Goal: Task Accomplishment & Management: Complete application form

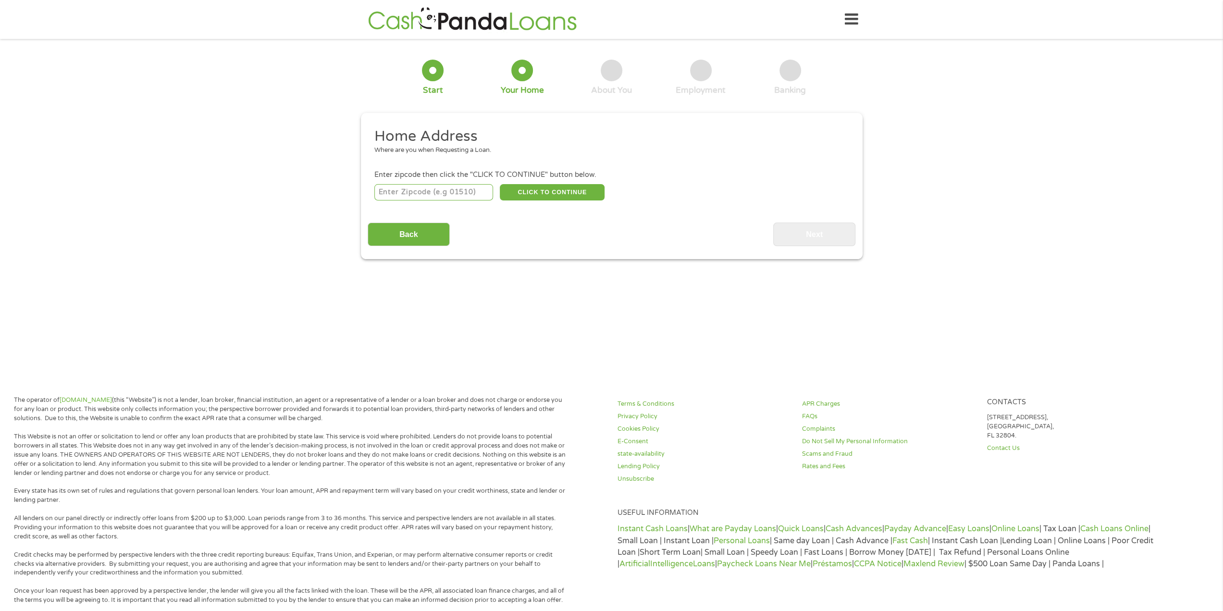
click at [457, 194] on input "number" at bounding box center [433, 192] width 119 height 16
type input "80104"
select select "[US_STATE]"
click at [575, 190] on button "CLICK TO CONTINUE" at bounding box center [552, 192] width 105 height 16
type input "80104"
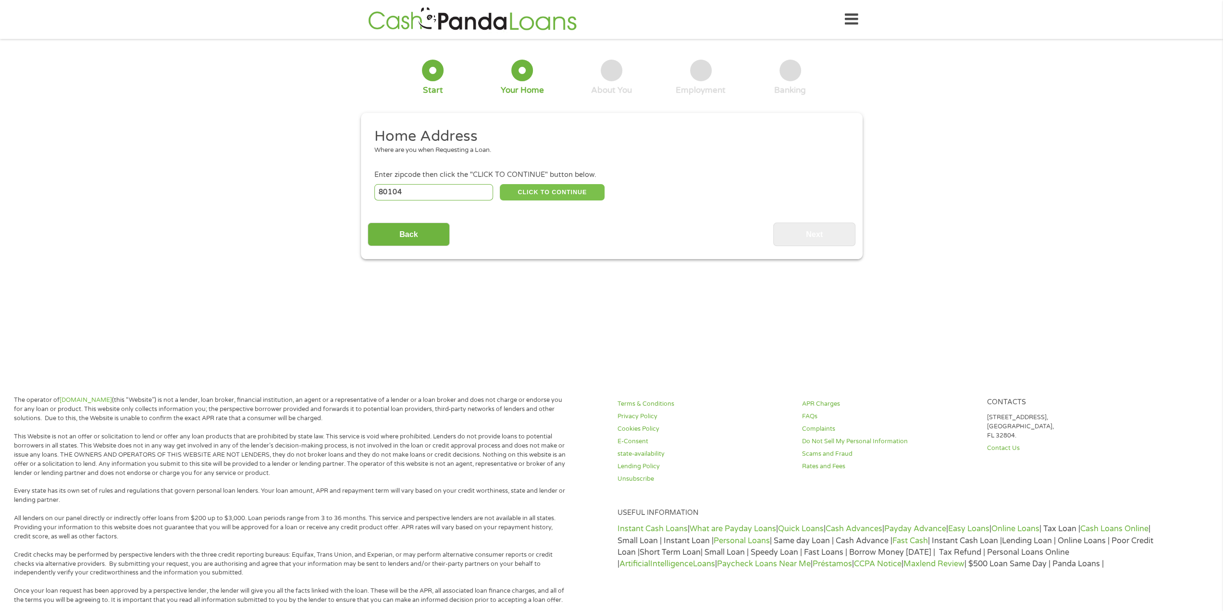
type input "[GEOGRAPHIC_DATA]"
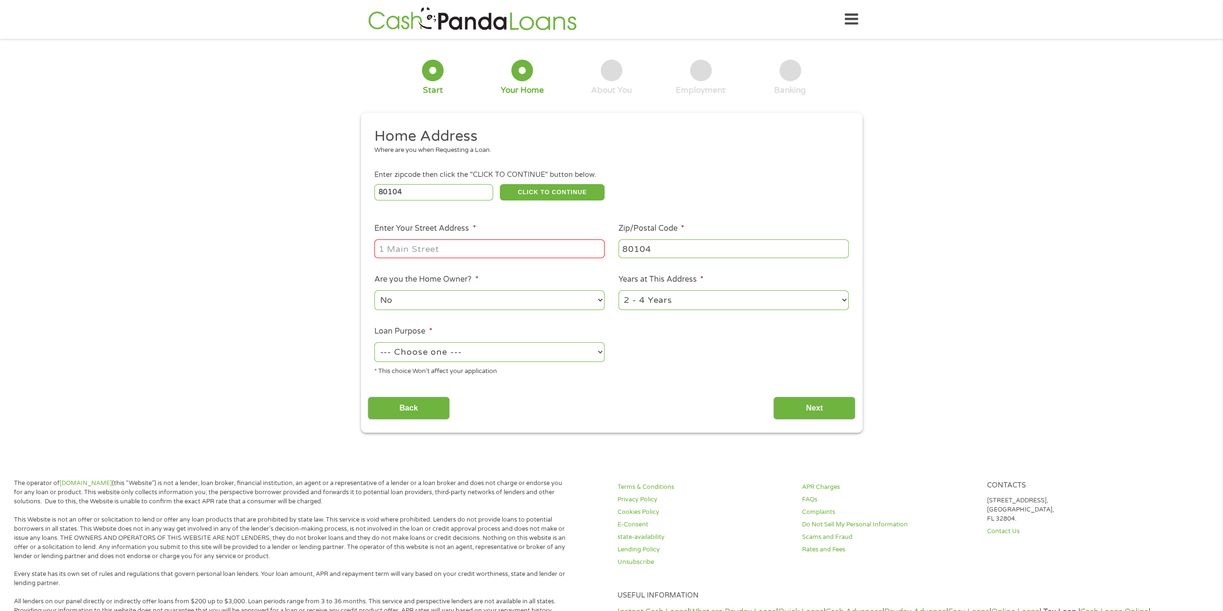
click at [473, 257] on input "Enter Your Street Address *" at bounding box center [489, 248] width 230 height 18
type input "[STREET_ADDRESS][PERSON_NAME]"
click at [492, 302] on select "No Yes" at bounding box center [489, 300] width 230 height 20
drag, startPoint x: 492, startPoint y: 302, endPoint x: 527, endPoint y: 301, distance: 35.1
click at [492, 302] on select "No Yes" at bounding box center [489, 300] width 230 height 20
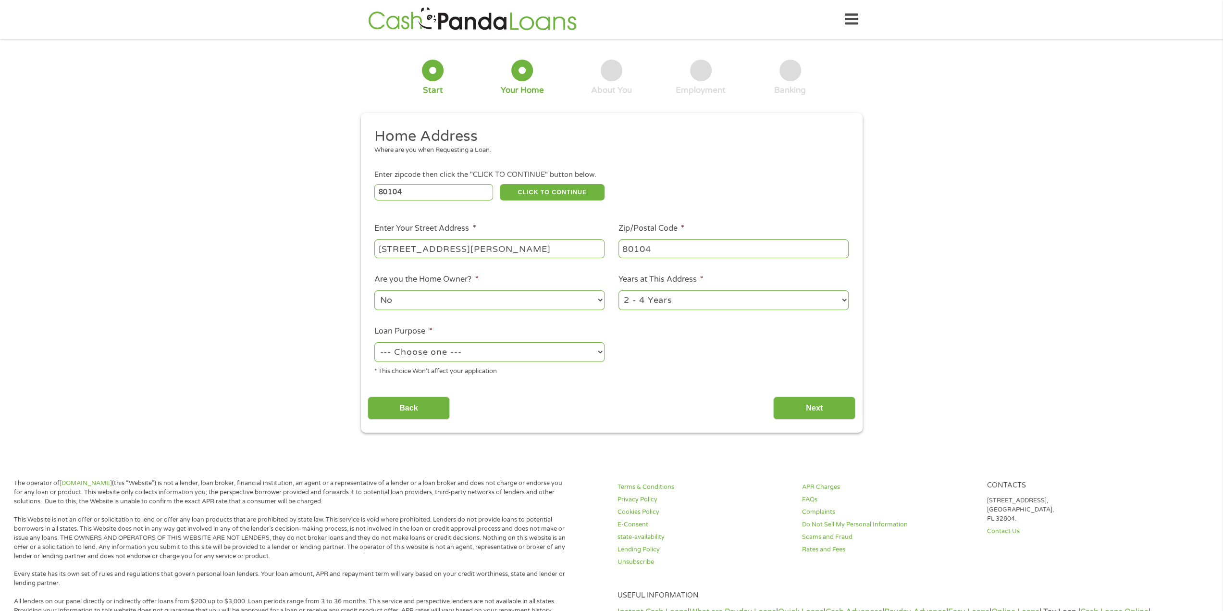
click at [668, 303] on select "1 Year or less 1 - 2 Years 2 - 4 Years Over 4 Years" at bounding box center [734, 300] width 230 height 20
select select "12months"
click at [619, 291] on select "1 Year or less 1 - 2 Years 2 - 4 Years Over 4 Years" at bounding box center [734, 300] width 230 height 20
click at [482, 353] on select "--- Choose one --- Pay Bills Debt Consolidation Home Improvement Major Purchase…" at bounding box center [489, 352] width 230 height 20
select select "medicalexpenses"
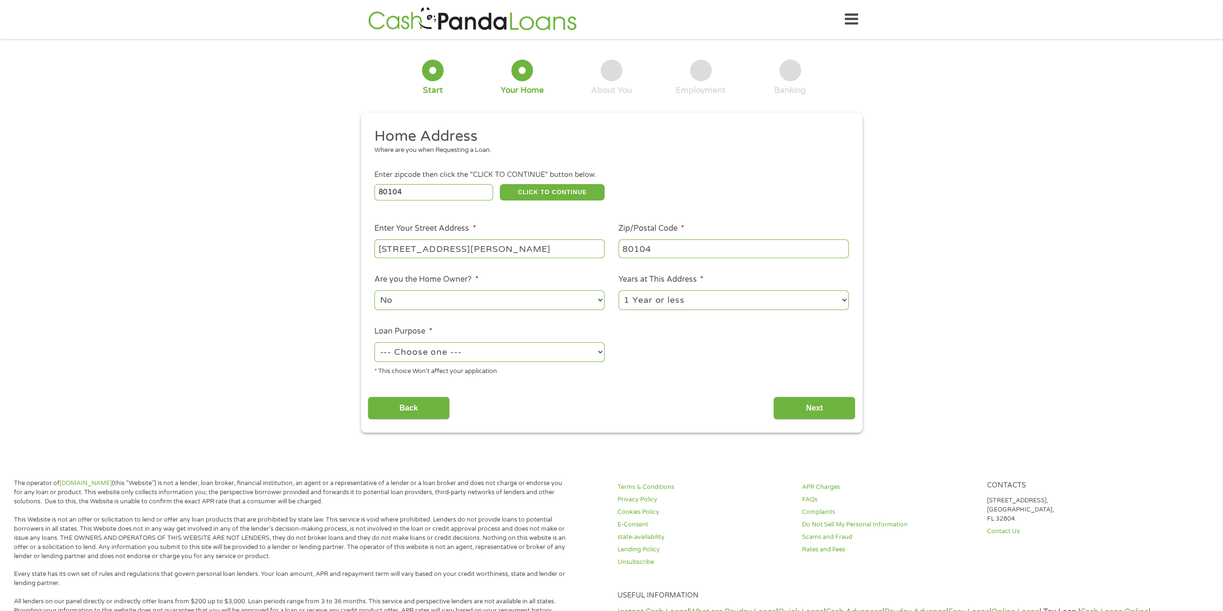
click at [374, 343] on select "--- Choose one --- Pay Bills Debt Consolidation Home Improvement Major Purchase…" at bounding box center [489, 352] width 230 height 20
click at [834, 399] on input "Next" at bounding box center [815, 409] width 82 height 24
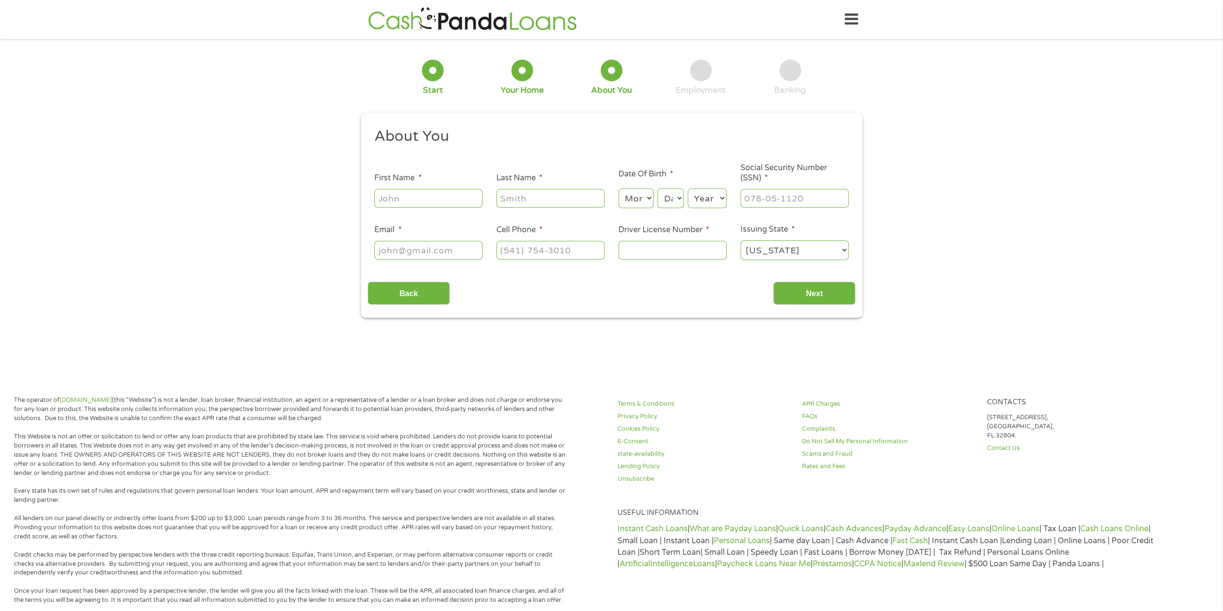
click at [442, 200] on input "First Name *" at bounding box center [428, 198] width 108 height 18
type input "[PERSON_NAME]"
type input "[PERSON_NAME][EMAIL_ADDRESS][PERSON_NAME][DOMAIN_NAME]"
type input "[PHONE_NUMBER]"
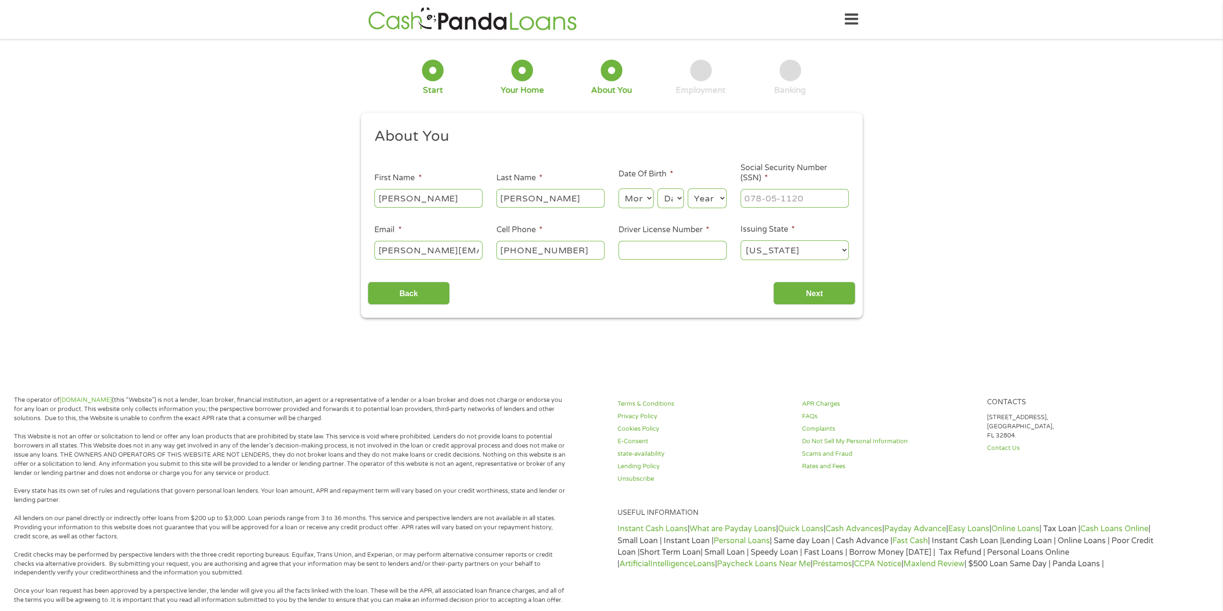
click at [637, 201] on select "Month 1 2 3 4 5 6 7 8 9 10 11 12" at bounding box center [636, 198] width 35 height 20
select select "7"
click at [619, 189] on select "Month 1 2 3 4 5 6 7 8 9 10 11 12" at bounding box center [636, 198] width 35 height 20
click at [672, 202] on select "Day 1 2 3 4 5 6 7 8 9 10 11 12 13 14 15 16 17 18 19 20 21 22 23 24 25 26 27 28 …" at bounding box center [671, 198] width 26 height 20
select select "16"
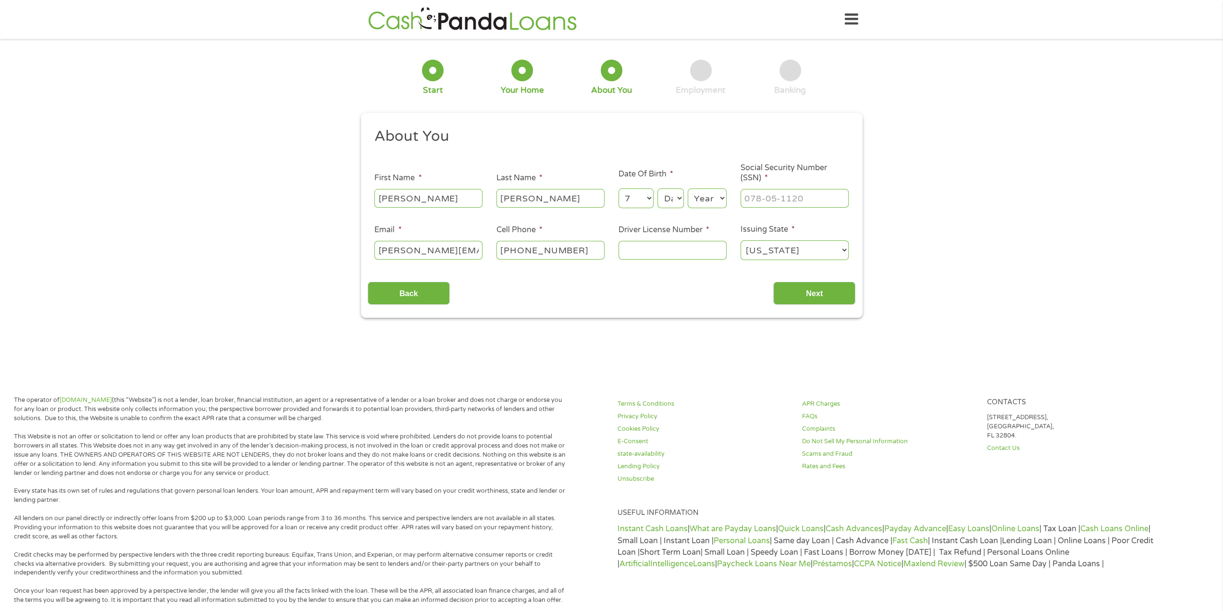
click at [658, 189] on select "Day 1 2 3 4 5 6 7 8 9 10 11 12 13 14 15 16 17 18 19 20 21 22 23 24 25 26 27 28 …" at bounding box center [671, 198] width 26 height 20
click at [701, 198] on select "Year [DATE] 2006 2005 2004 2003 2002 2001 2000 1999 1998 1997 1996 1995 1994 19…" at bounding box center [707, 198] width 39 height 20
select select "1989"
click at [688, 189] on select "Year [DATE] 2006 2005 2004 2003 2002 2001 2000 1999 1998 1997 1996 1995 1994 19…" at bounding box center [707, 198] width 39 height 20
click at [756, 189] on input "___-__-____" at bounding box center [795, 198] width 108 height 18
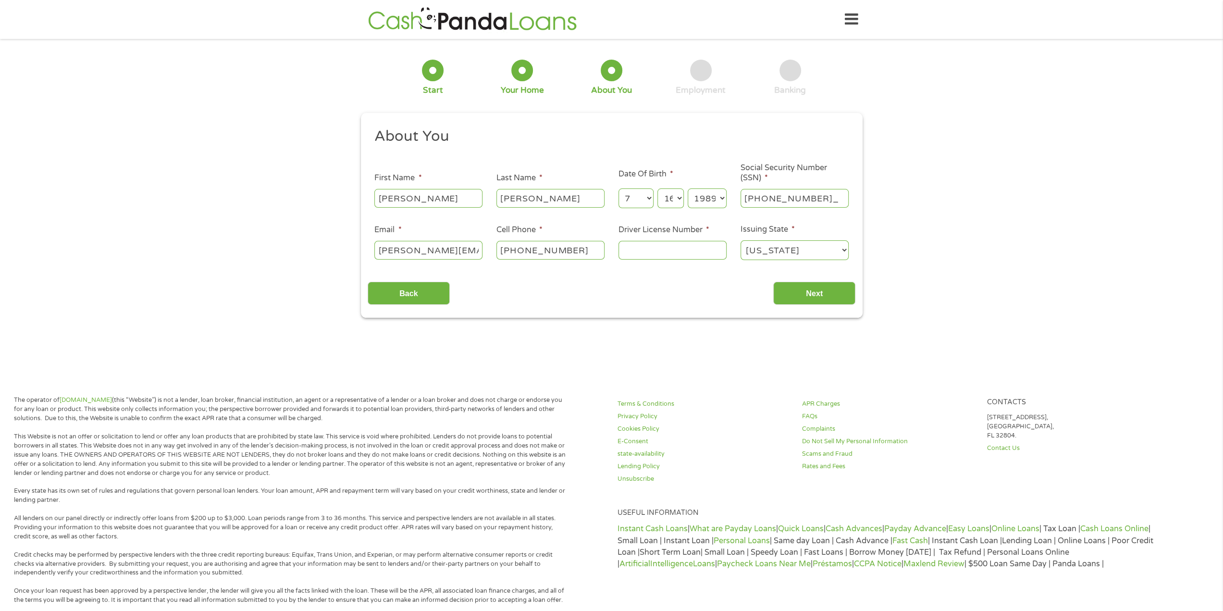
type input "193-70-1844"
click at [677, 251] on input "Driver License Number *" at bounding box center [673, 250] width 108 height 18
type input "171755261"
click at [788, 293] on input "Next" at bounding box center [815, 294] width 82 height 24
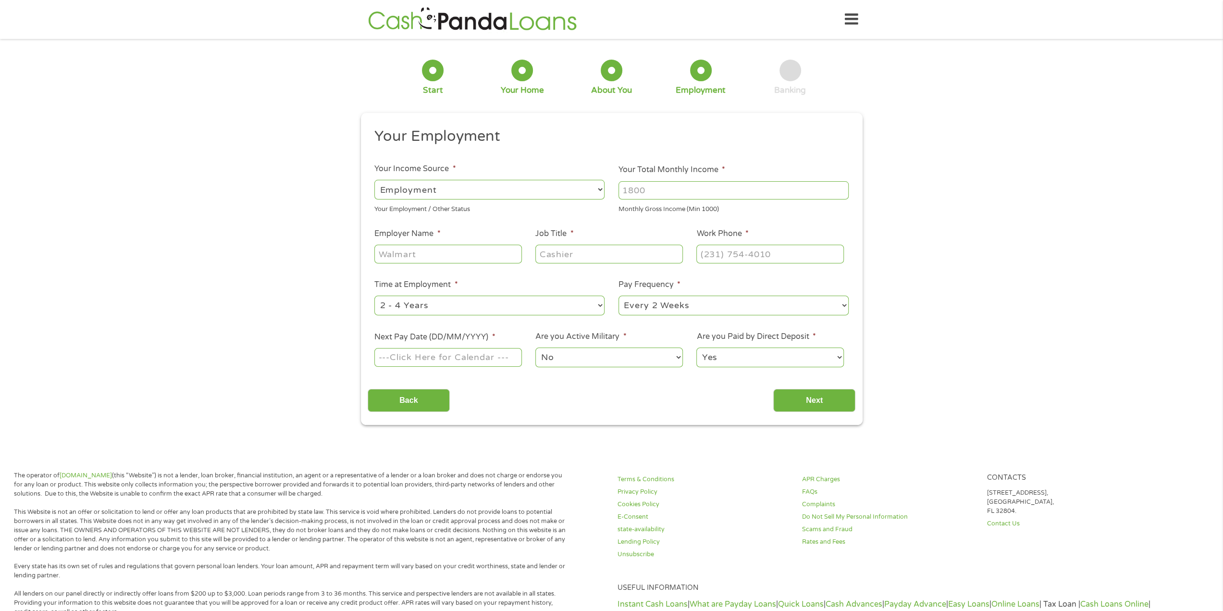
click at [663, 194] on input "Your Total Monthly Income *" at bounding box center [734, 190] width 230 height 18
type input "3600"
click at [416, 253] on input "Employer Name *" at bounding box center [447, 254] width 147 height 18
type input "JMT"
type input "Mechanical Designer"
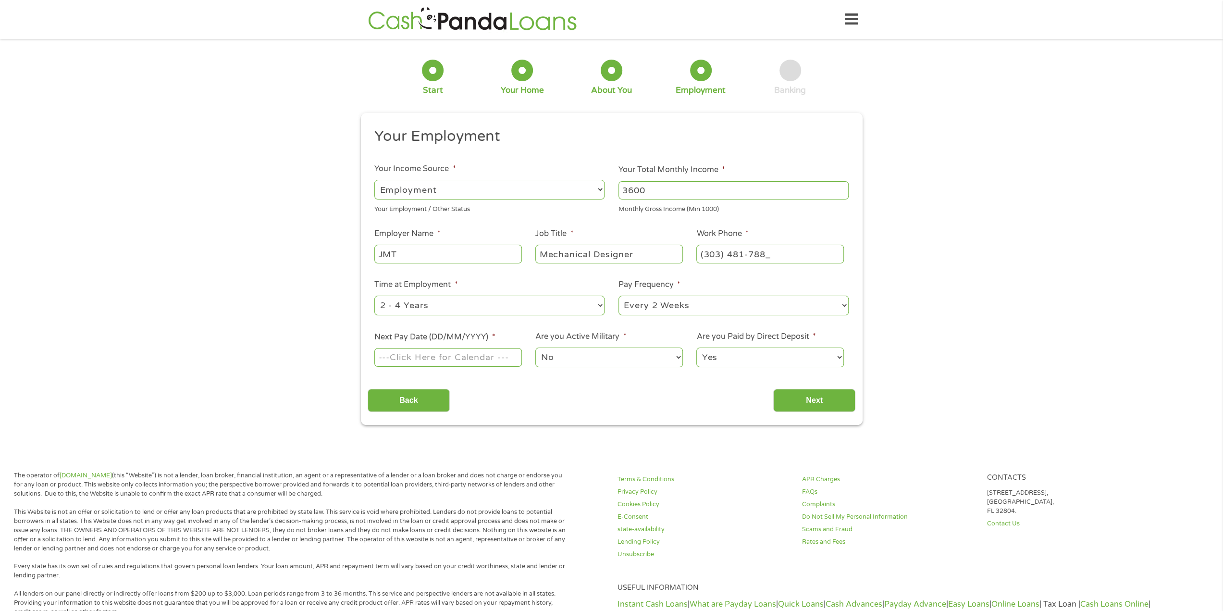
type input "[PHONE_NUMBER]"
click at [438, 314] on select "--- Choose one --- 1 Year or less 1 - 2 Years 2 - 4 Years Over 4 Years" at bounding box center [489, 306] width 230 height 20
select select "60months"
click at [374, 296] on select "--- Choose one --- 1 Year or less 1 - 2 Years 2 - 4 Years Over 4 Years" at bounding box center [489, 306] width 230 height 20
click at [657, 307] on select "--- Choose one --- Every 2 Weeks Every Week Monthly Semi-Monthly" at bounding box center [734, 306] width 230 height 20
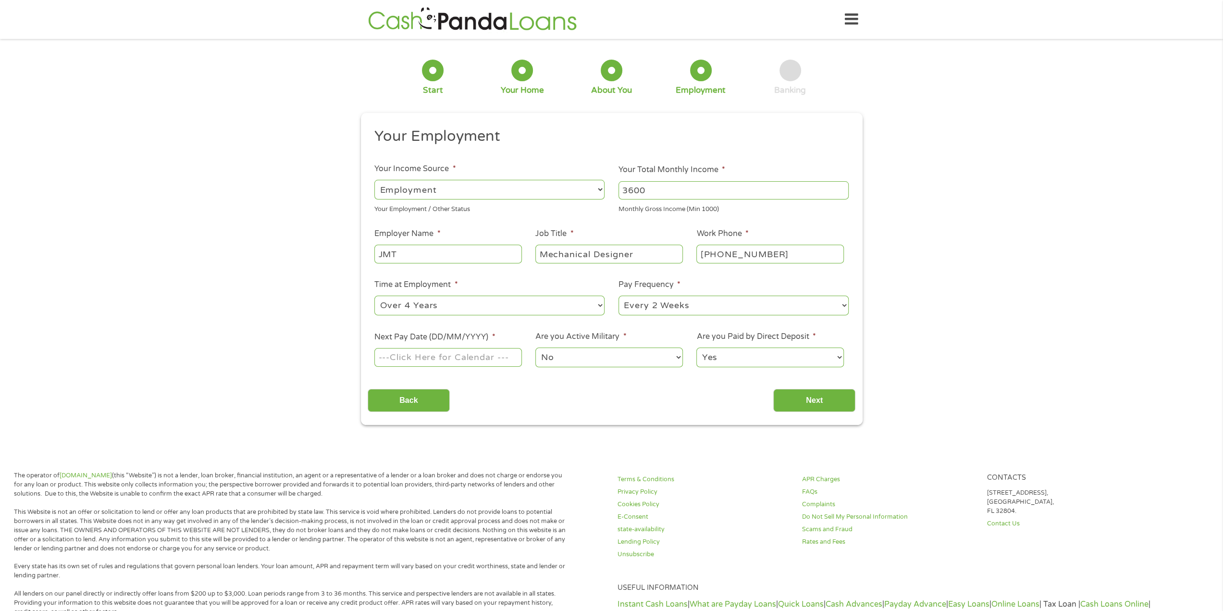
click at [657, 307] on select "--- Choose one --- Every 2 Weeks Every Week Monthly Semi-Monthly" at bounding box center [734, 306] width 230 height 20
click at [456, 356] on input "Next Pay Date (DD/MM/YYYY) *" at bounding box center [447, 357] width 147 height 18
type input "[DATE]"
click at [590, 358] on select "No Yes" at bounding box center [609, 358] width 147 height 20
drag, startPoint x: 590, startPoint y: 358, endPoint x: 625, endPoint y: 358, distance: 35.1
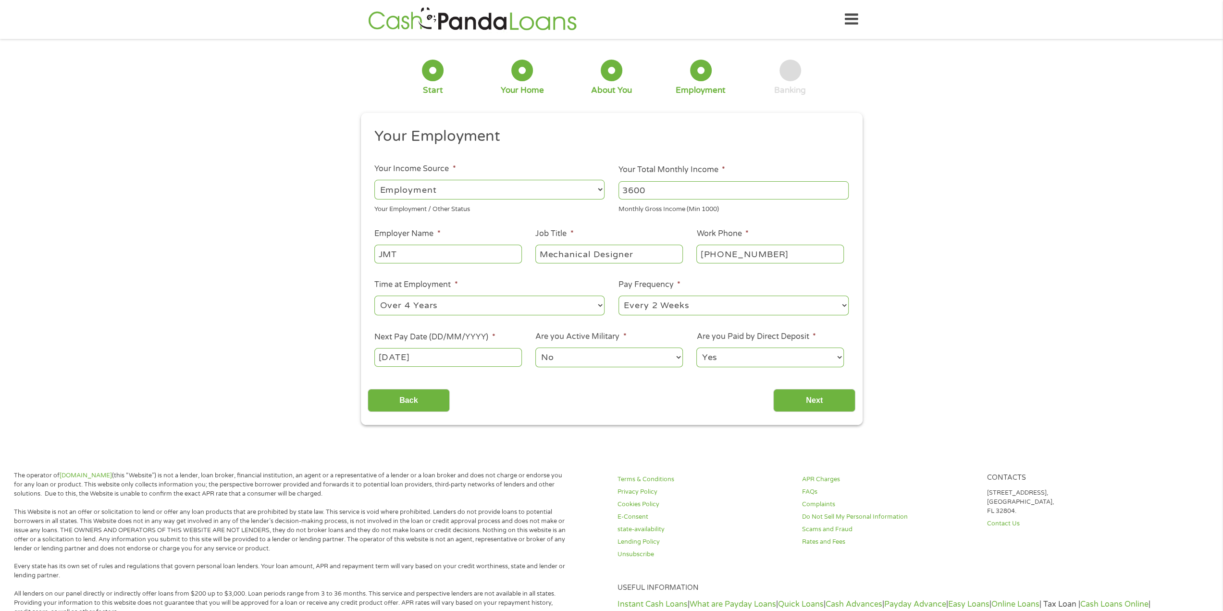
click at [590, 358] on select "No Yes" at bounding box center [609, 358] width 147 height 20
click at [760, 360] on select "Yes No" at bounding box center [770, 358] width 147 height 20
click at [697, 348] on select "Yes No" at bounding box center [770, 358] width 147 height 20
click at [808, 409] on input "Next" at bounding box center [815, 401] width 82 height 24
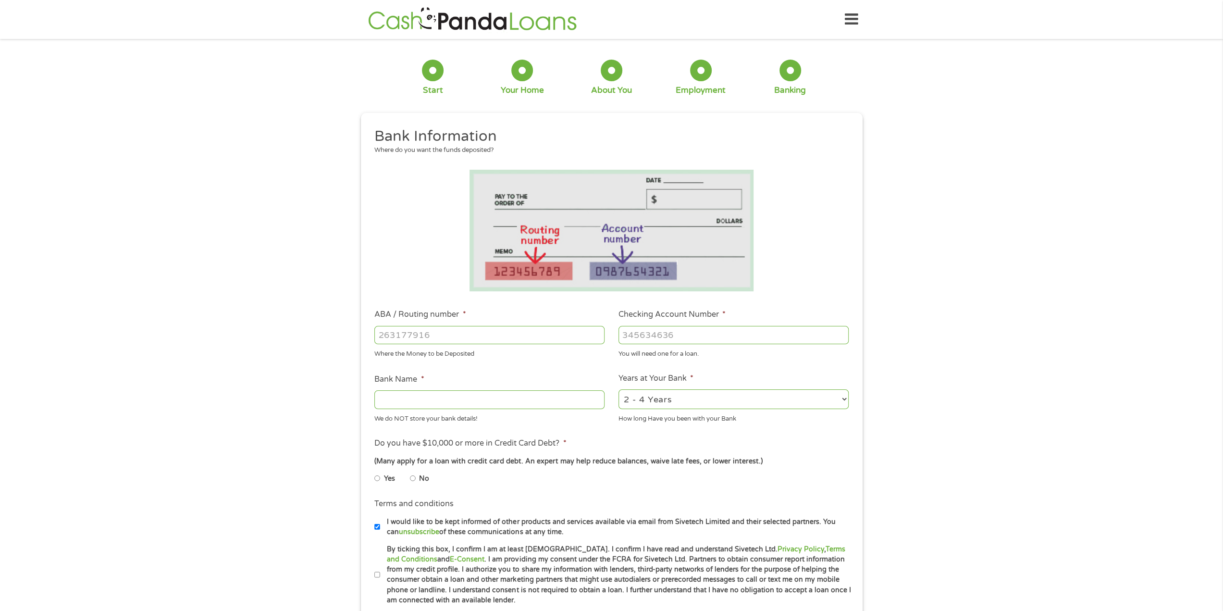
click at [442, 334] on input "ABA / Routing number *" at bounding box center [489, 335] width 230 height 18
drag, startPoint x: 478, startPoint y: 328, endPoint x: 288, endPoint y: 335, distance: 189.5
click at [288, 335] on div "1 Start 2 Your Home 3 About You 4 Employment 5 Banking 6 This field is hidden w…" at bounding box center [611, 351] width 1223 height 610
type input "102000076"
type input "[PERSON_NAME] FARGO BANK NA"
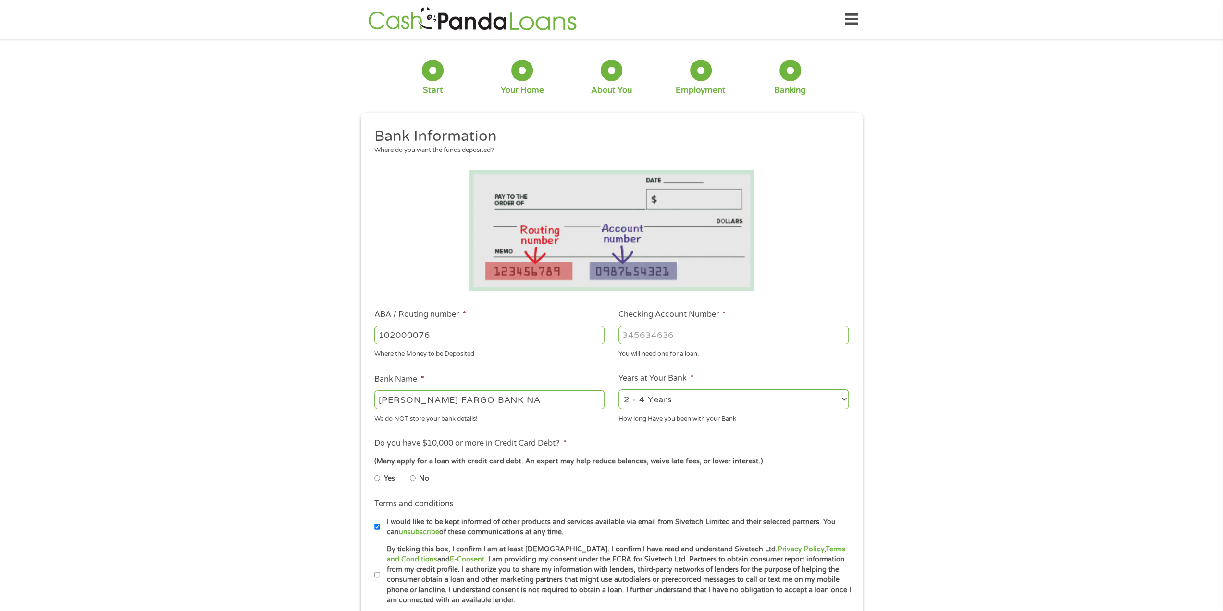
type input "102000076"
type input "3890537149"
click at [735, 406] on select "2 - 4 Years 6 - 12 Months 1 - 2 Years Over 4 Years" at bounding box center [734, 399] width 230 height 20
select select "24months"
click at [619, 390] on select "2 - 4 Years 6 - 12 Months 1 - 2 Years Over 4 Years" at bounding box center [734, 399] width 230 height 20
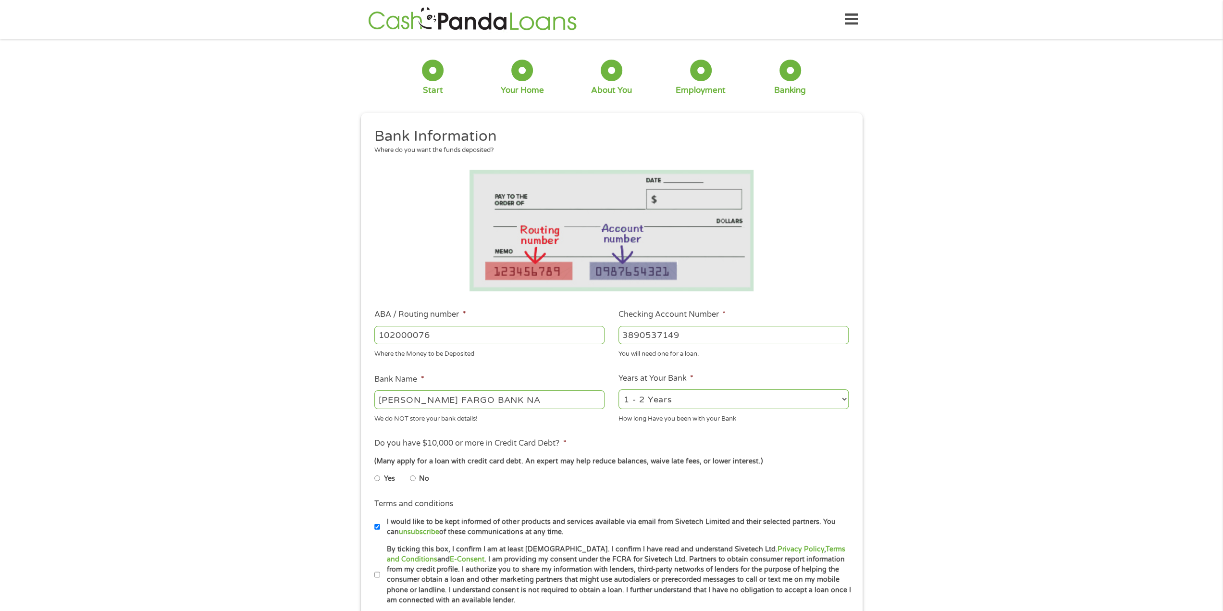
click at [413, 478] on input "No" at bounding box center [413, 478] width 6 height 15
radio input "true"
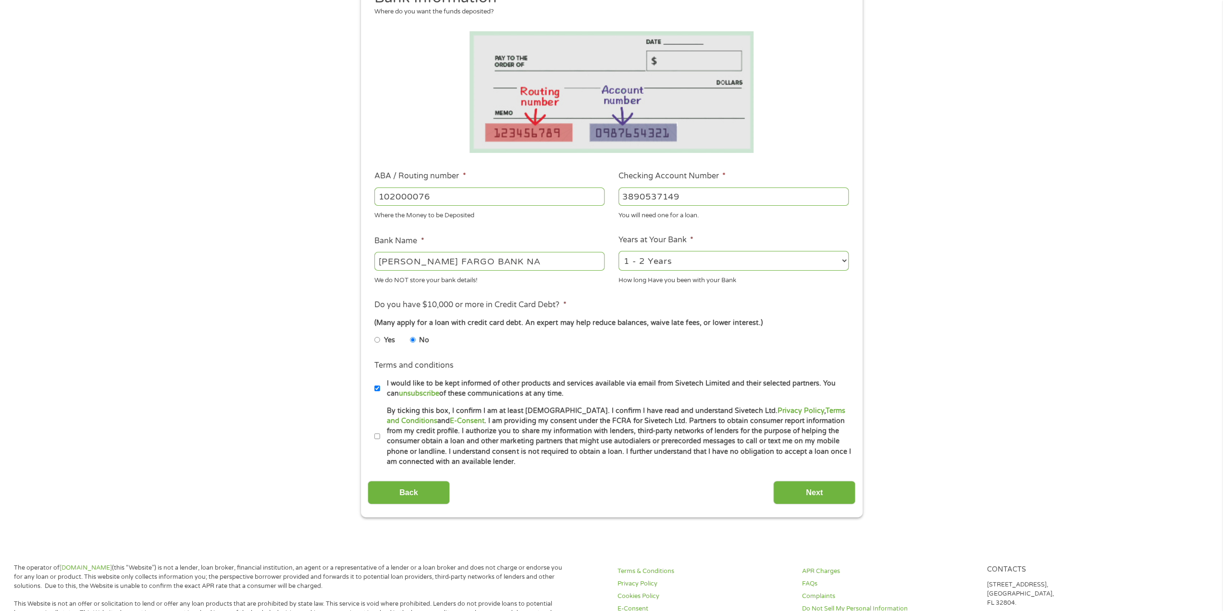
scroll to position [144, 0]
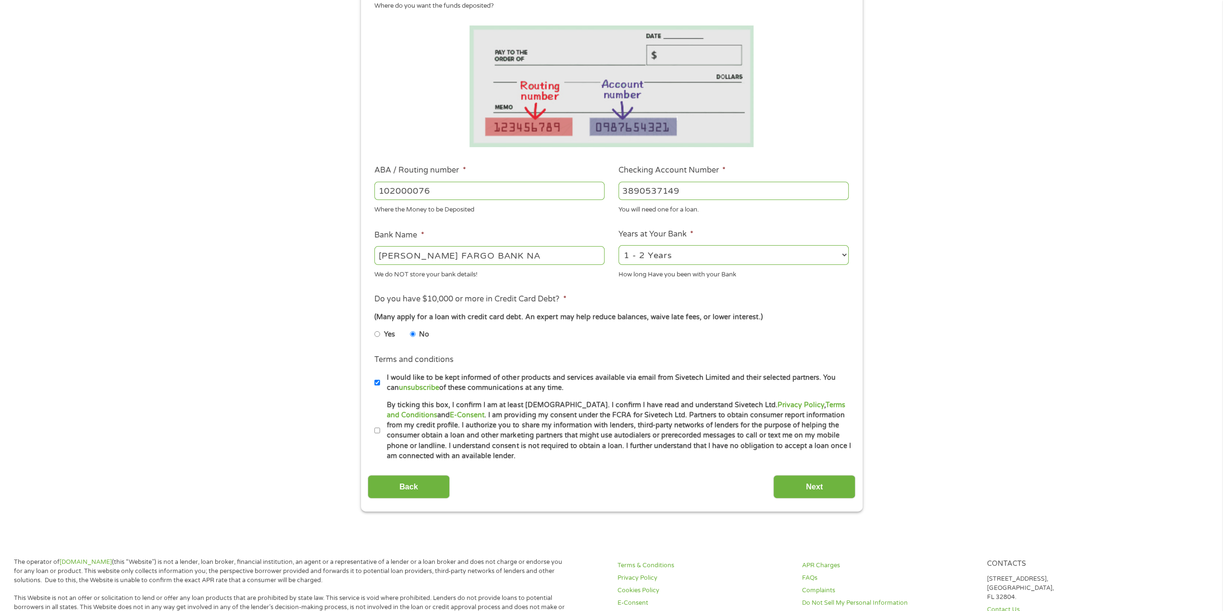
click at [379, 429] on input "By ticking this box, I confirm I am at least [DEMOGRAPHIC_DATA]. I confirm I ha…" at bounding box center [377, 430] width 6 height 15
checkbox input "true"
click at [809, 475] on input "Next" at bounding box center [815, 487] width 82 height 24
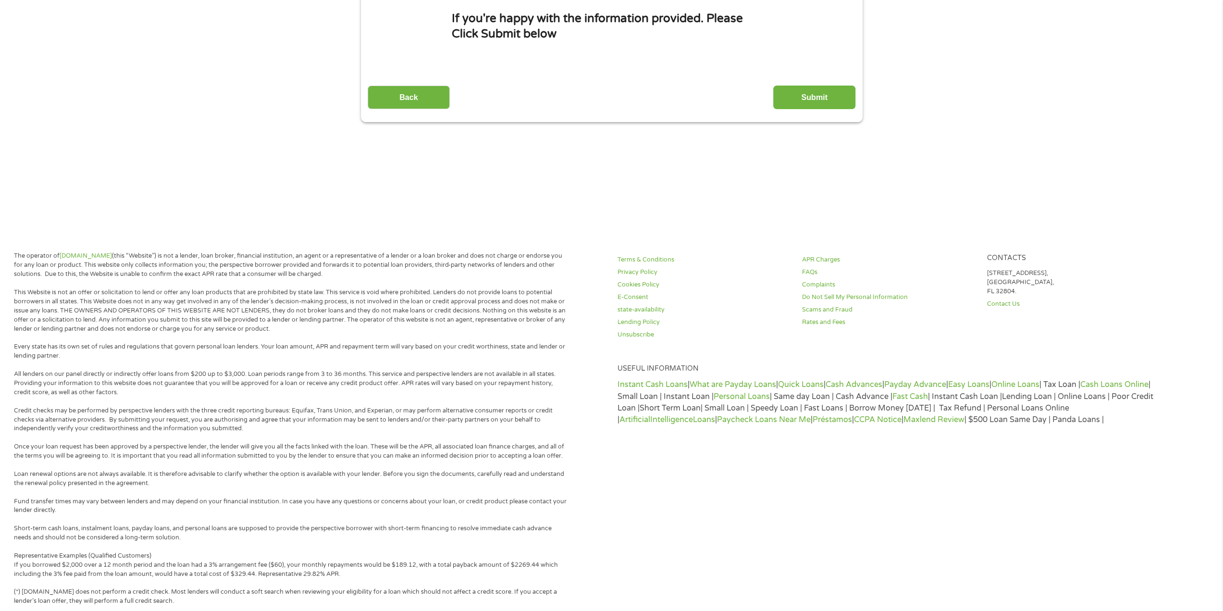
scroll to position [4, 4]
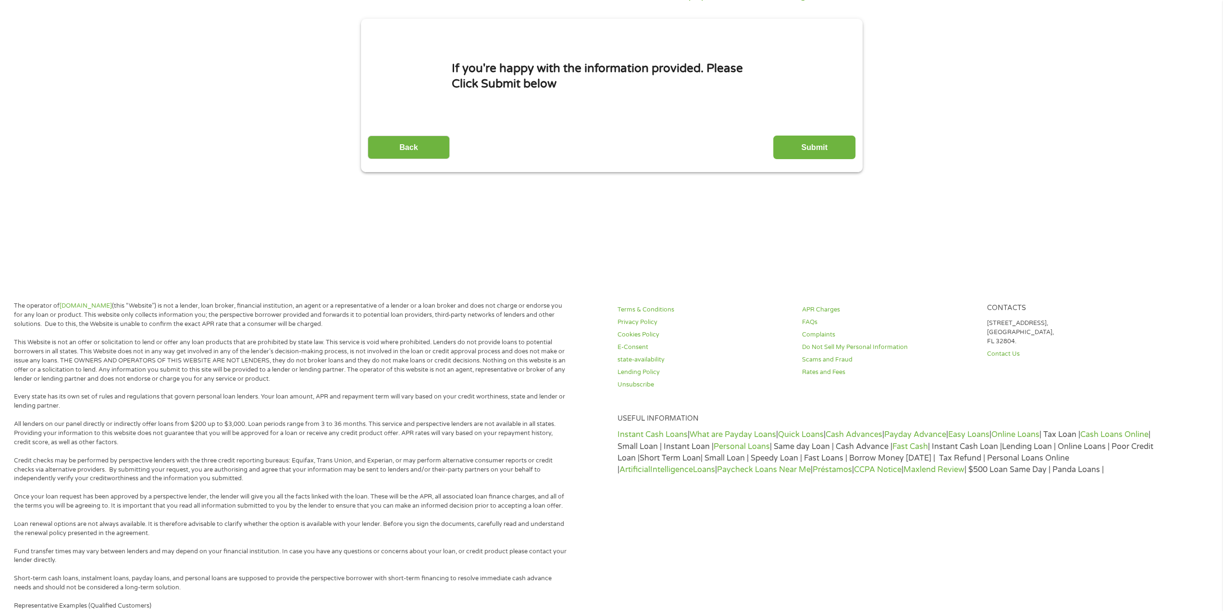
click at [812, 481] on div "Terms & Conditions Privacy Policy Cookies Policy E-Consent state-availability L…" at bounding box center [911, 519] width 598 height 436
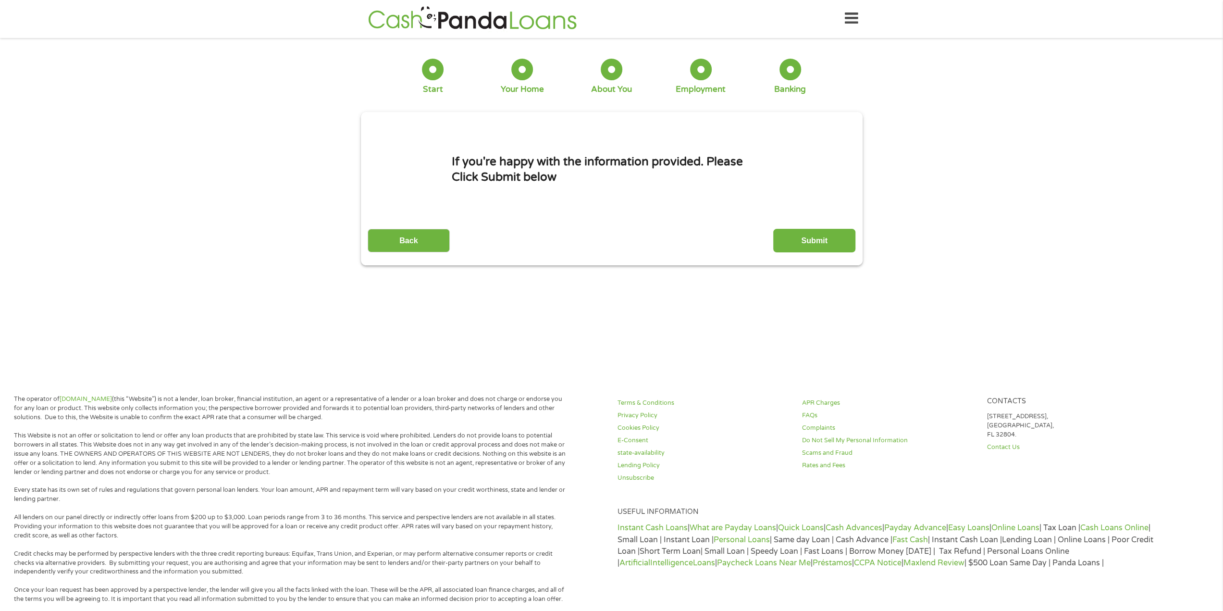
scroll to position [0, 0]
click at [826, 242] on input "Submit" at bounding box center [815, 242] width 82 height 24
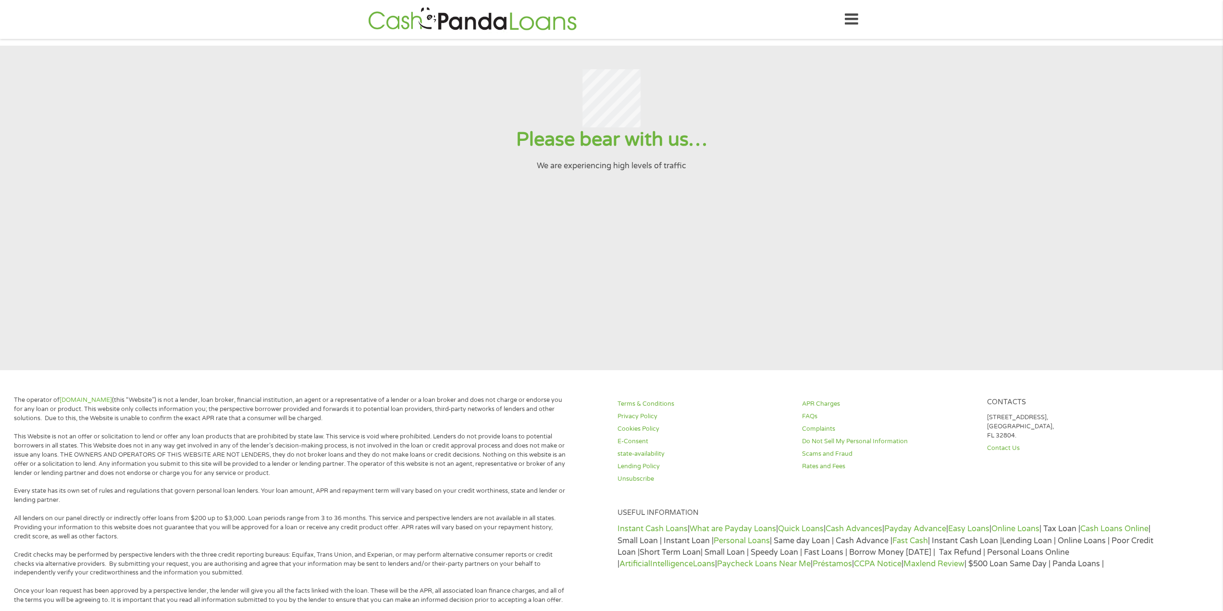
click at [237, 152] on h1 "Please bear with us…" at bounding box center [612, 139] width 1200 height 25
